Goal: Task Accomplishment & Management: Use online tool/utility

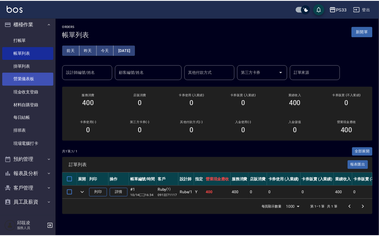
scroll to position [4, 0]
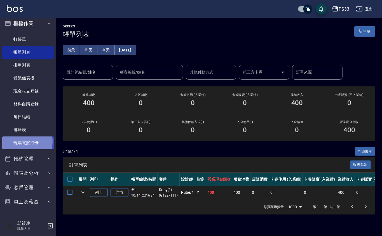
click at [18, 141] on link "現場電腦打卡" at bounding box center [27, 142] width 51 height 13
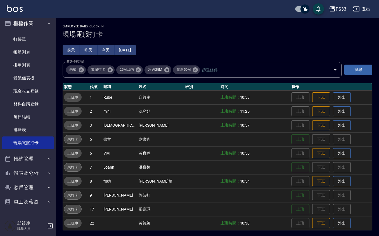
scroll to position [1, 0]
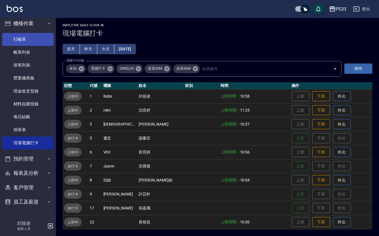
click at [11, 40] on link "打帳單" at bounding box center [27, 39] width 51 height 13
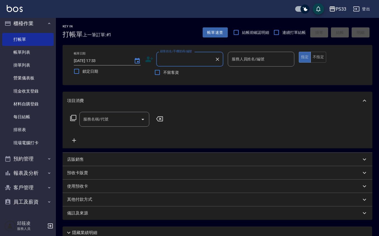
click at [104, 157] on div "店販銷售" at bounding box center [214, 160] width 294 height 6
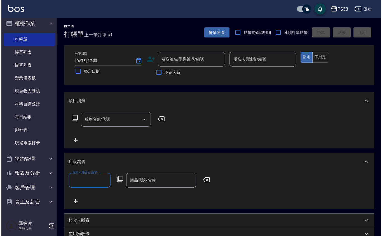
scroll to position [0, 0]
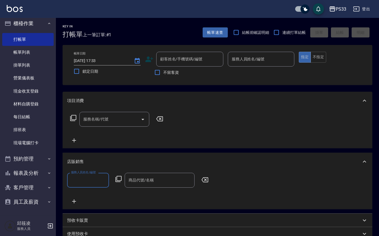
click at [121, 177] on icon at bounding box center [118, 179] width 7 height 7
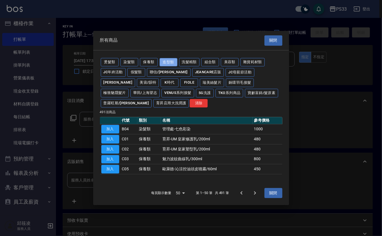
click at [165, 60] on button "造型類" at bounding box center [168, 62] width 18 height 9
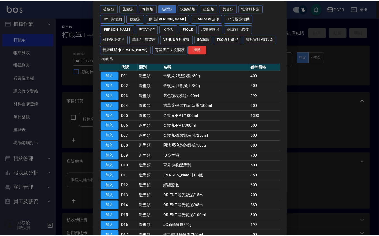
scroll to position [61, 0]
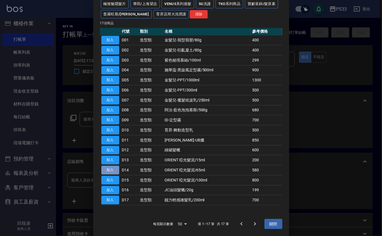
click at [111, 166] on button "加入" at bounding box center [110, 170] width 18 height 9
type input "ORIENT 啞光髮泥/65ml"
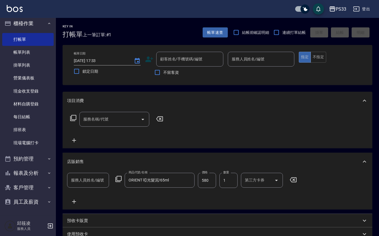
click at [117, 177] on icon at bounding box center [118, 179] width 7 height 7
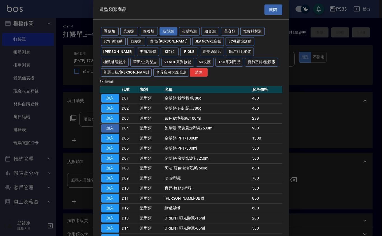
click at [112, 128] on button "加入" at bounding box center [110, 128] width 18 height 9
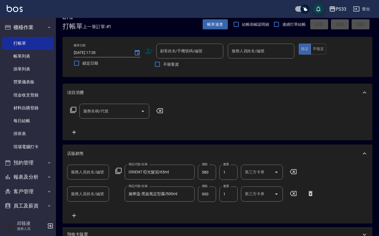
scroll to position [0, 0]
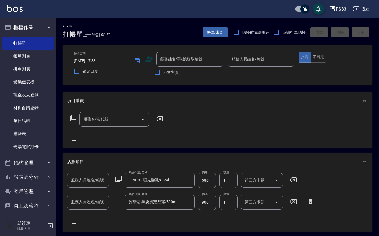
click at [83, 182] on input "服務人員姓名/編號" at bounding box center [88, 180] width 37 height 10
type input "[PERSON_NAME]-17"
click at [82, 206] on input "服務人員姓名/編號" at bounding box center [88, 202] width 37 height 10
type input "[PERSON_NAME]-17"
click at [209, 179] on input "580" at bounding box center [207, 180] width 18 height 15
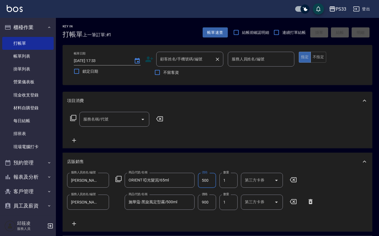
type input "500"
click at [165, 60] on input "顧客姓名/手機號碼/編號" at bounding box center [186, 59] width 54 height 10
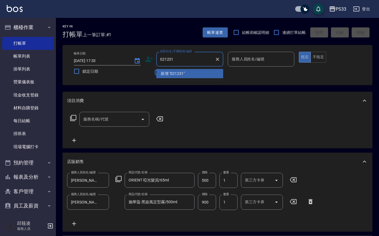
type input "021231"
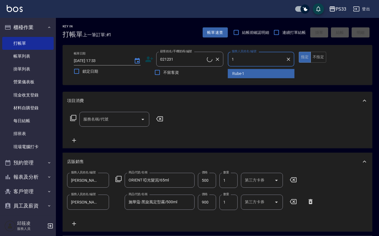
type input "17"
type input "[PERSON_NAME]/0989391986/021231"
type input "[PERSON_NAME]-17"
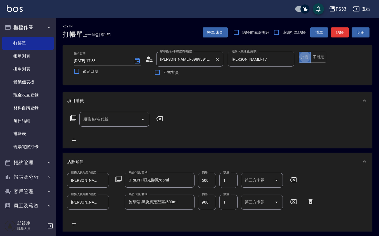
type button "true"
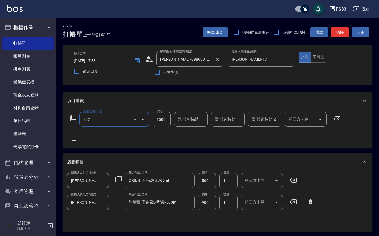
type input "設計燙髮(302)"
type input "2000"
type input "[PERSON_NAME]-17"
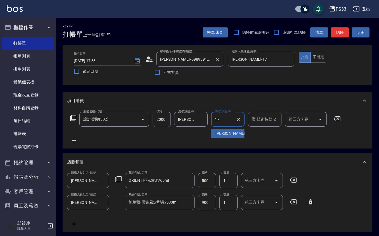
type input "[PERSON_NAME]-17"
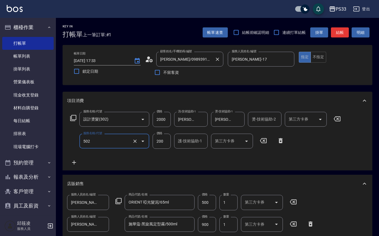
type input "自備護髮(502)"
type input "500"
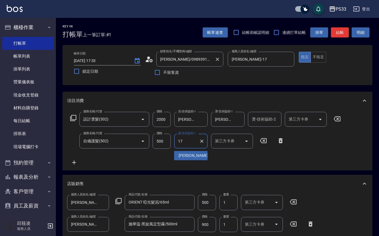
type input "[PERSON_NAME]-17"
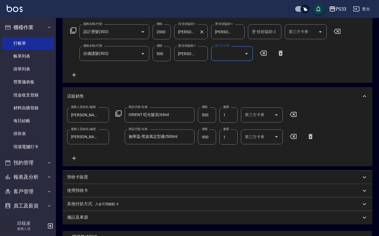
scroll to position [26, 0]
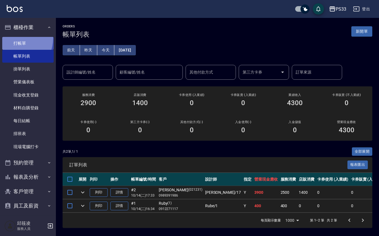
click at [14, 39] on link "打帳單" at bounding box center [27, 43] width 51 height 13
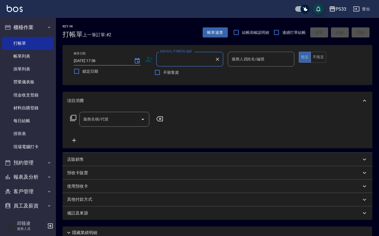
click at [205, 57] on input "顧客姓名/手機號碼/編號" at bounding box center [186, 59] width 54 height 10
type input "110801"
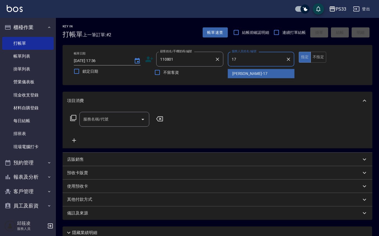
type input "[PERSON_NAME]-17"
type button "true"
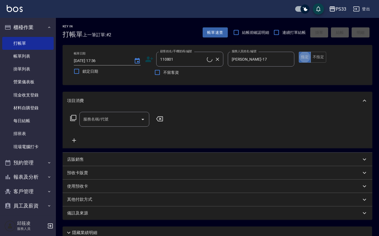
type input "[PERSON_NAME]/0966260517/110801"
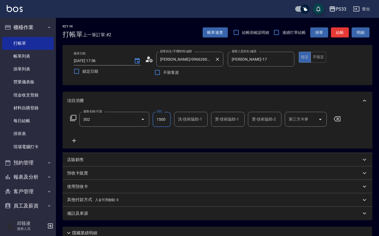
type input "設計燙髮(302)"
type input "[PERSON_NAME]-17"
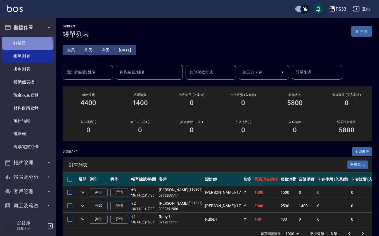
click at [22, 45] on link "打帳單" at bounding box center [27, 43] width 51 height 13
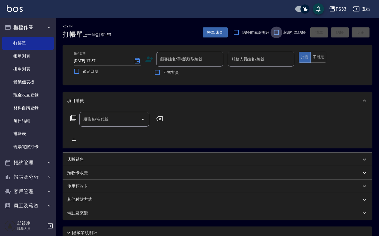
click at [272, 32] on input "連續打單結帳" at bounding box center [277, 33] width 12 height 12
checkbox input "true"
click at [250, 30] on span "結帳前確認明細" at bounding box center [255, 33] width 27 height 6
click at [242, 29] on input "結帳前確認明細" at bounding box center [236, 33] width 12 height 12
click at [252, 30] on span "結帳前確認明細" at bounding box center [255, 33] width 27 height 6
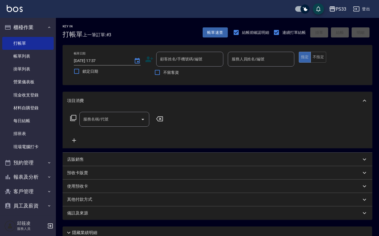
click at [242, 30] on input "結帳前確認明細" at bounding box center [236, 33] width 12 height 12
checkbox input "false"
click at [200, 52] on div "顧客姓名/手機號碼/編號" at bounding box center [189, 59] width 67 height 15
type input "新客人 姓名未設定/1108001/null"
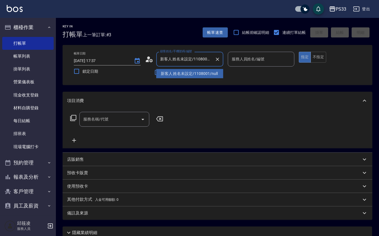
click at [207, 58] on input "新客人 姓名未設定/1108001/null" at bounding box center [186, 59] width 54 height 10
click at [217, 60] on icon "Clear" at bounding box center [218, 59] width 6 height 6
type input "110801"
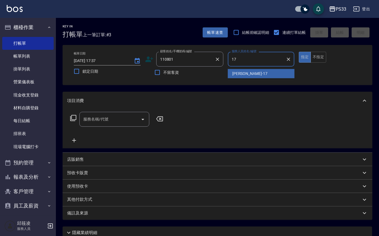
type input "[PERSON_NAME]-17"
type button "true"
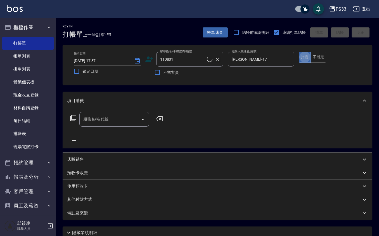
type input "[PERSON_NAME]/0966260517/110801"
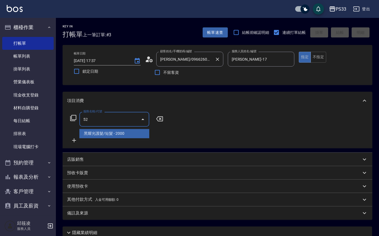
type input "5"
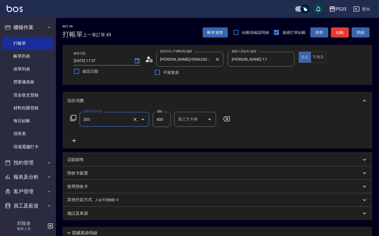
type input "指定單剪(203)"
type input "200"
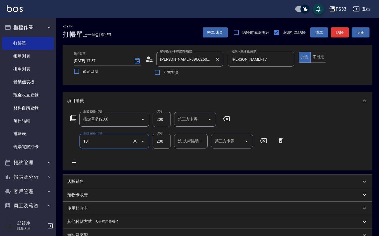
type input "洗髮(101)"
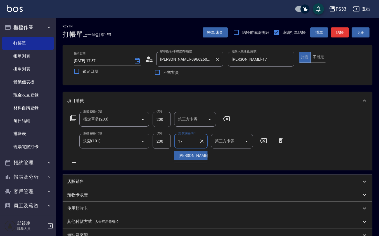
type input "[PERSON_NAME]-17"
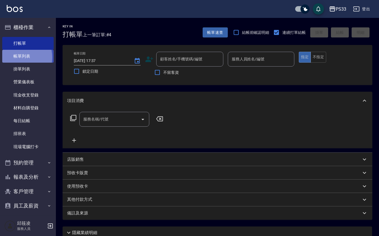
click at [17, 57] on link "帳單列表" at bounding box center [27, 56] width 51 height 13
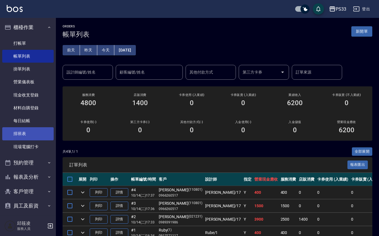
scroll to position [4, 0]
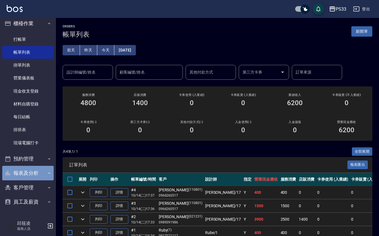
click at [35, 172] on button "報表及分析" at bounding box center [27, 173] width 51 height 15
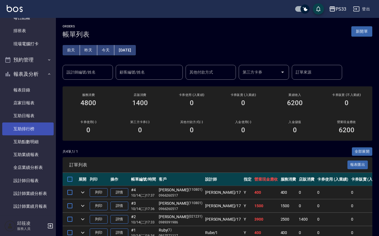
scroll to position [116, 0]
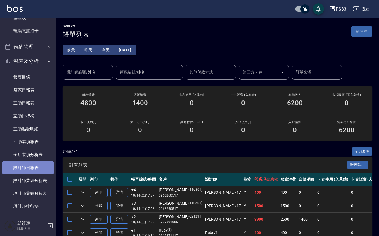
click at [36, 168] on link "設計師日報表" at bounding box center [27, 167] width 51 height 13
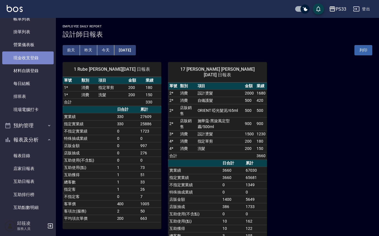
click at [28, 59] on link "現金收支登錄" at bounding box center [27, 57] width 51 height 13
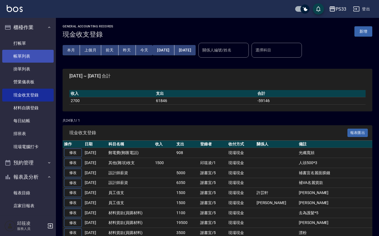
click at [33, 58] on link "帳單列表" at bounding box center [27, 56] width 51 height 13
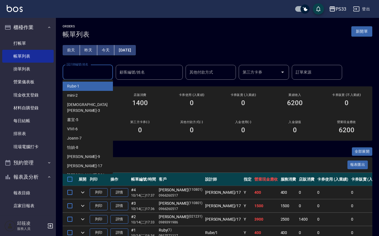
click at [79, 69] on input "設計師編號/姓名" at bounding box center [87, 72] width 45 height 10
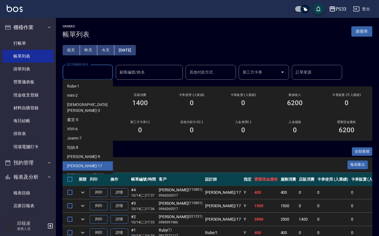
click at [103, 161] on div "[PERSON_NAME] -17" at bounding box center [88, 165] width 50 height 9
type input "[PERSON_NAME]-17"
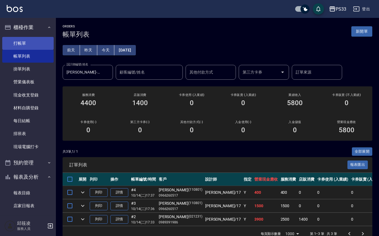
click at [20, 41] on link "打帳單" at bounding box center [27, 43] width 51 height 13
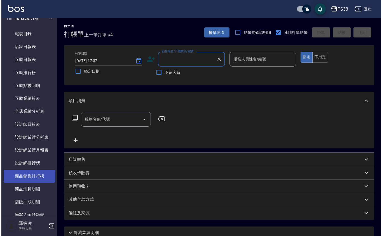
scroll to position [186, 0]
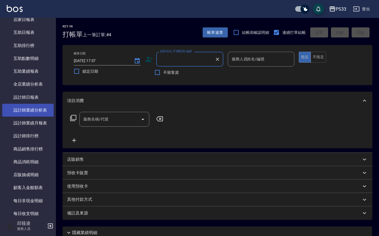
click at [47, 116] on link "設計師業績分析表" at bounding box center [27, 110] width 51 height 13
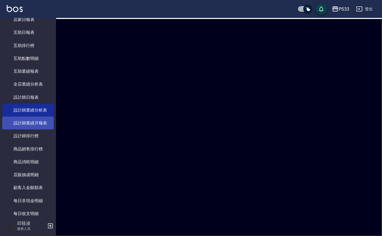
click at [39, 124] on link "設計師業績月報表" at bounding box center [27, 123] width 51 height 13
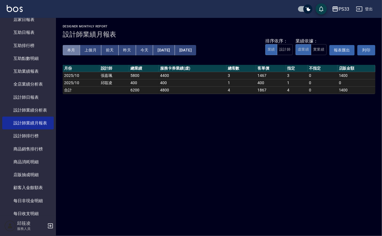
click at [65, 53] on button "本月" at bounding box center [71, 50] width 17 height 10
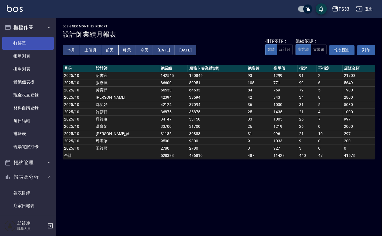
click at [31, 43] on link "打帳單" at bounding box center [27, 43] width 51 height 13
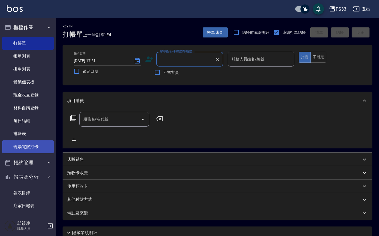
click at [16, 150] on link "現場電腦打卡" at bounding box center [27, 146] width 51 height 13
